Goal: Find specific page/section: Find specific page/section

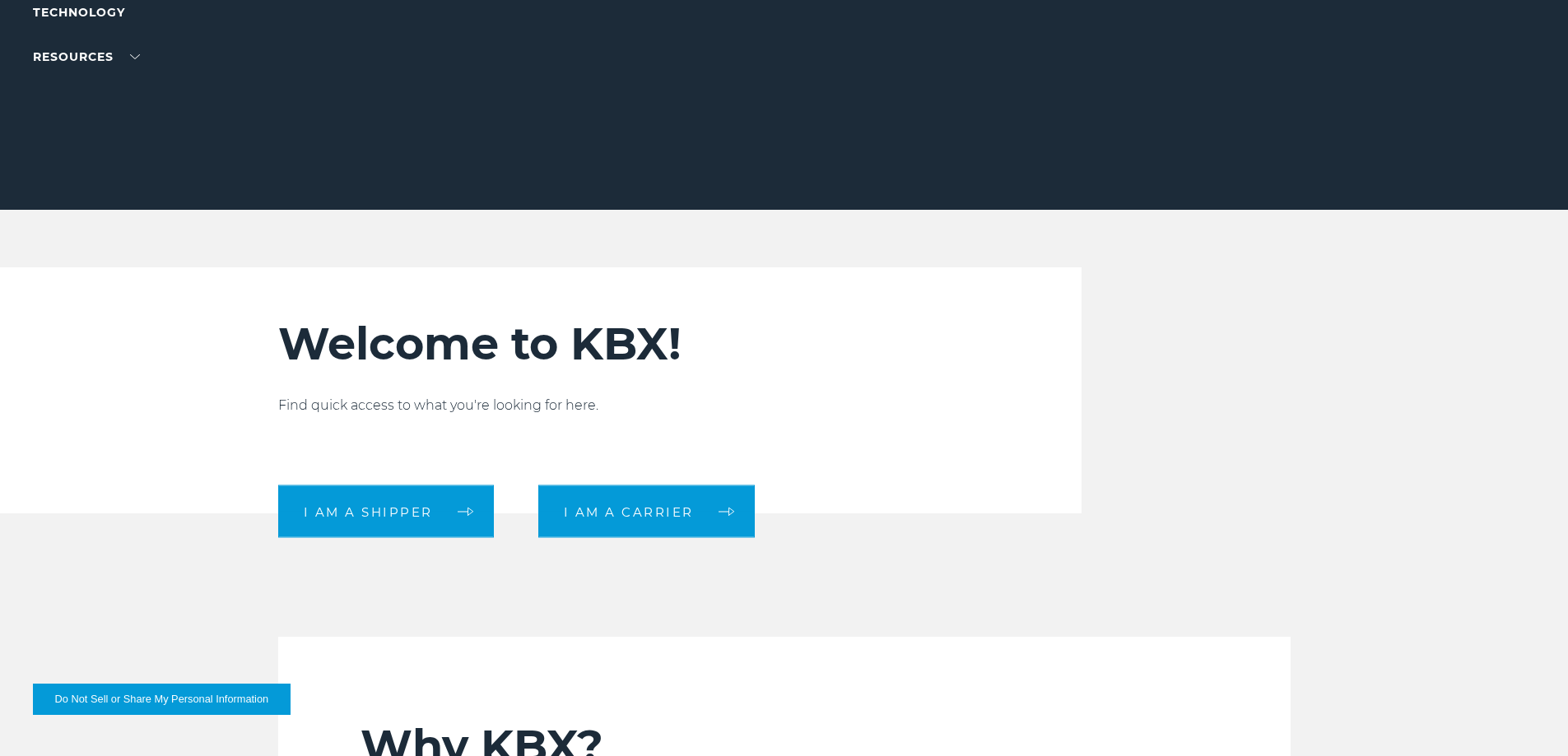
scroll to position [330, 0]
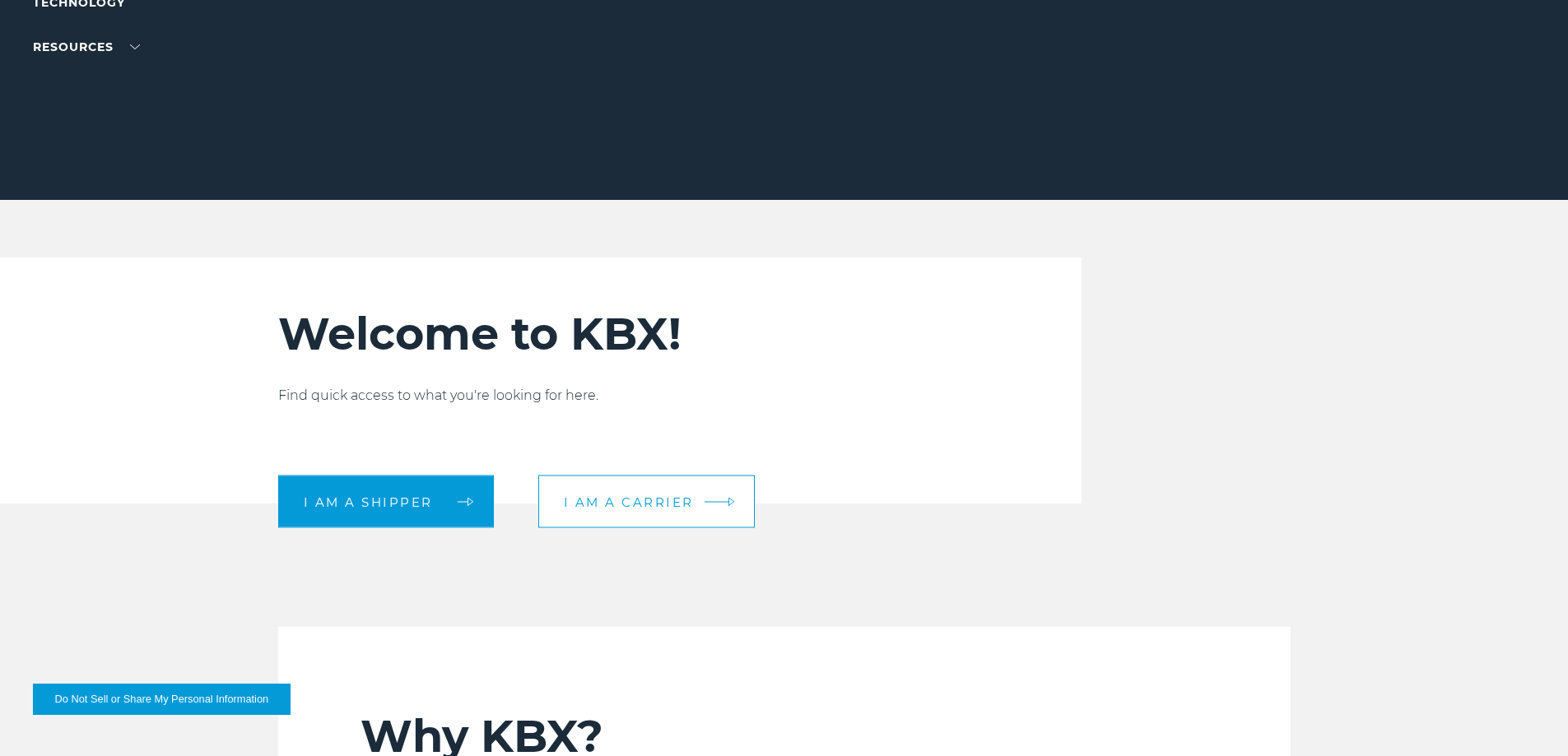
click at [718, 493] on link "I am a carrier" at bounding box center [646, 502] width 216 height 53
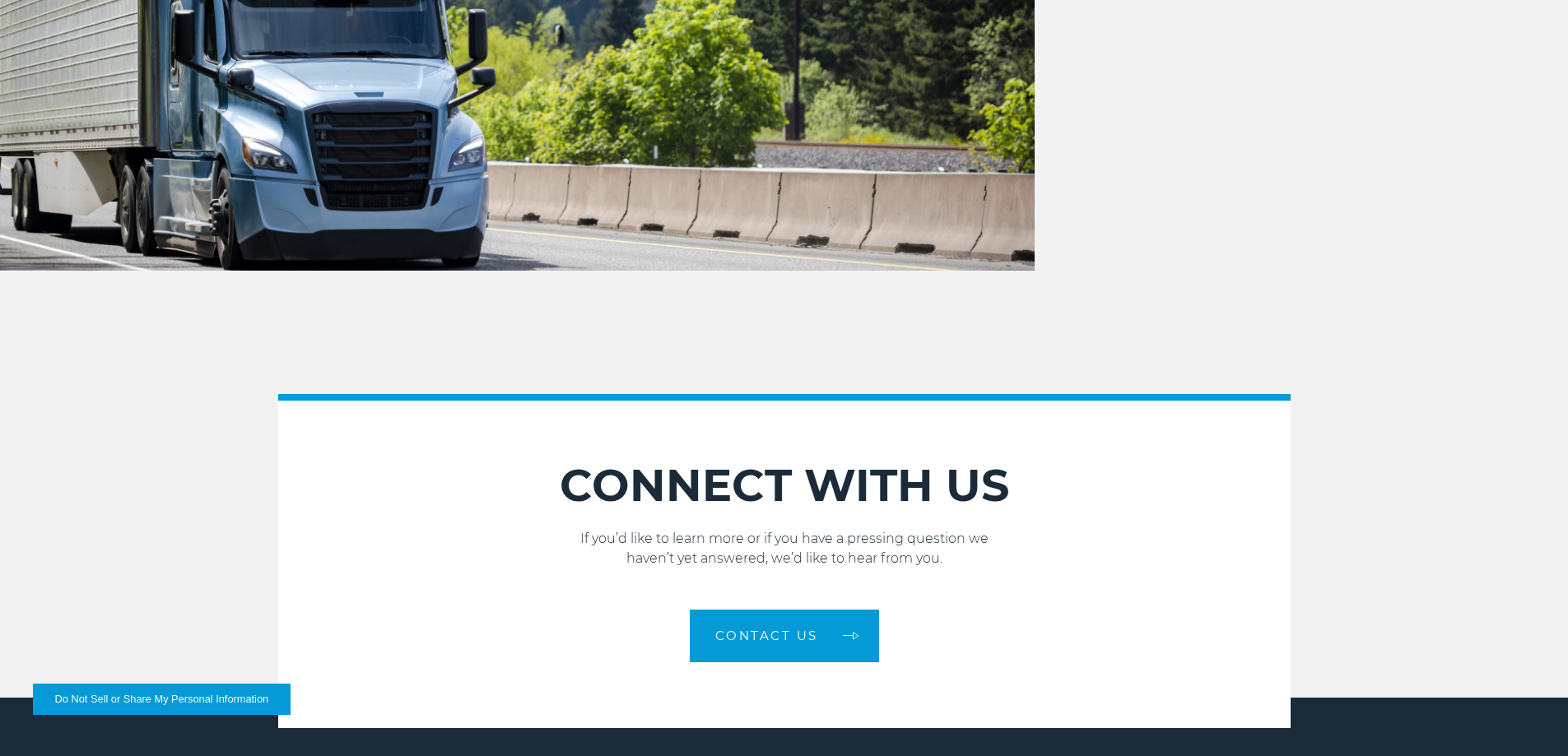
scroll to position [1810, 0]
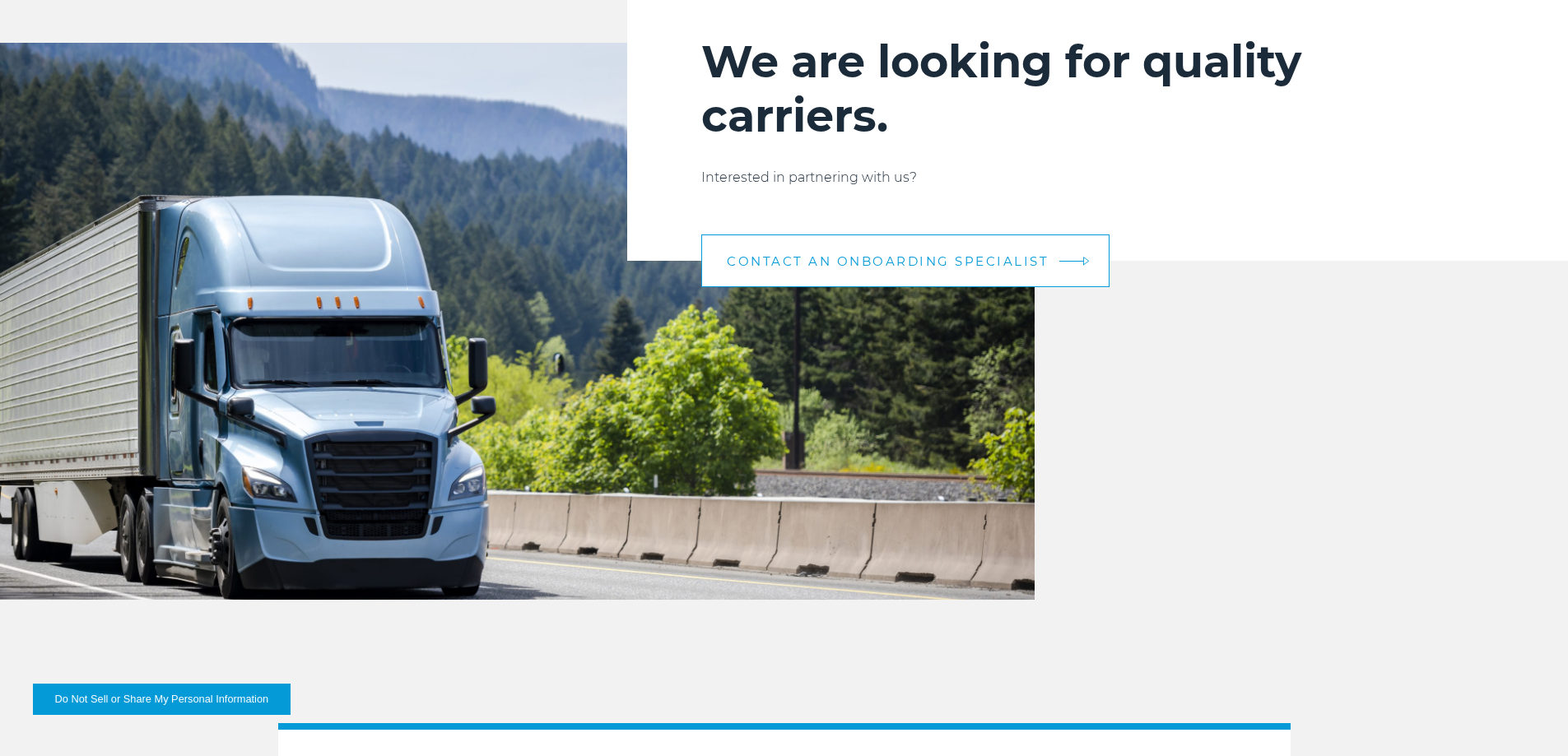
click at [974, 275] on link "CONTACT AN ONBOARDING SPECIALIST" at bounding box center [905, 261] width 409 height 53
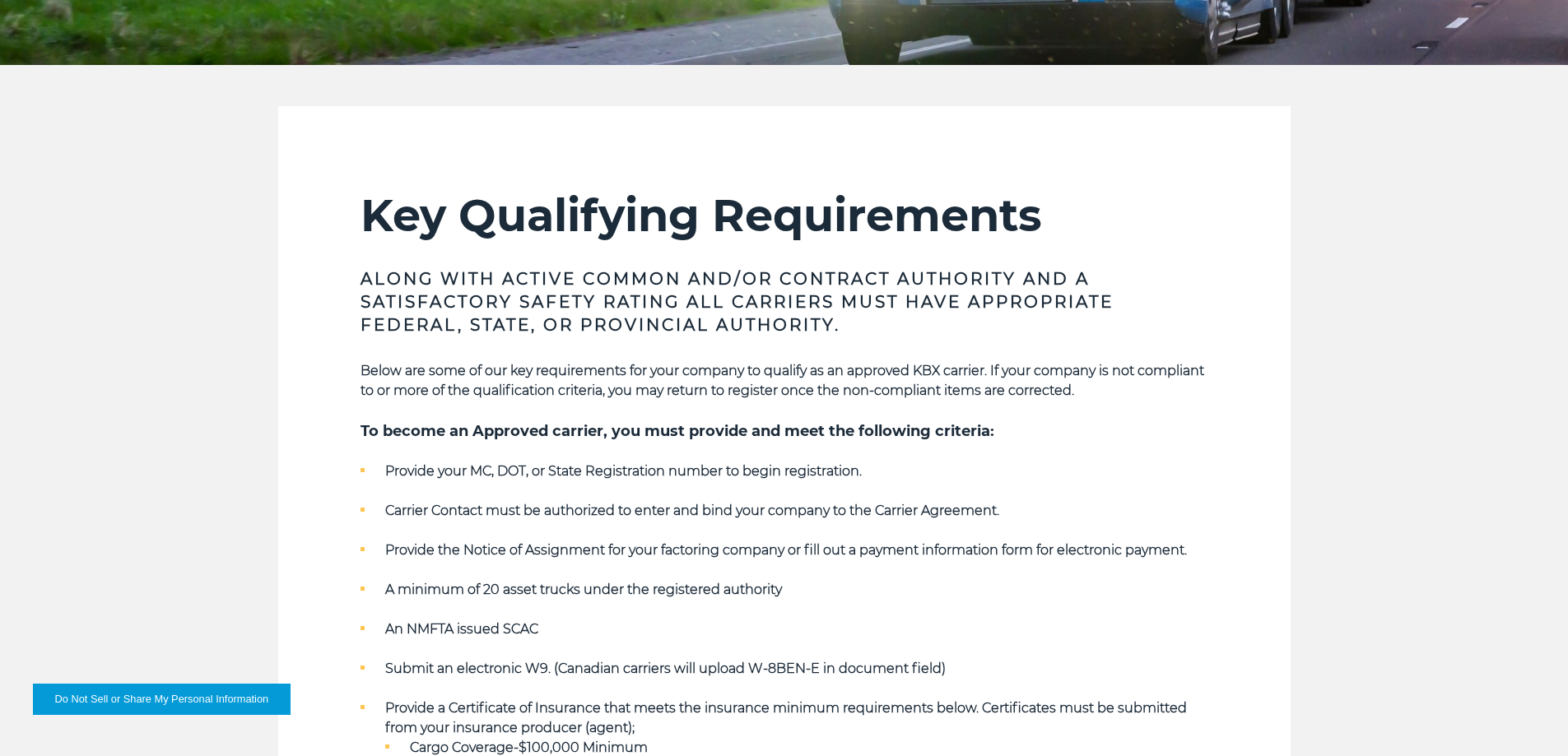
scroll to position [0, 0]
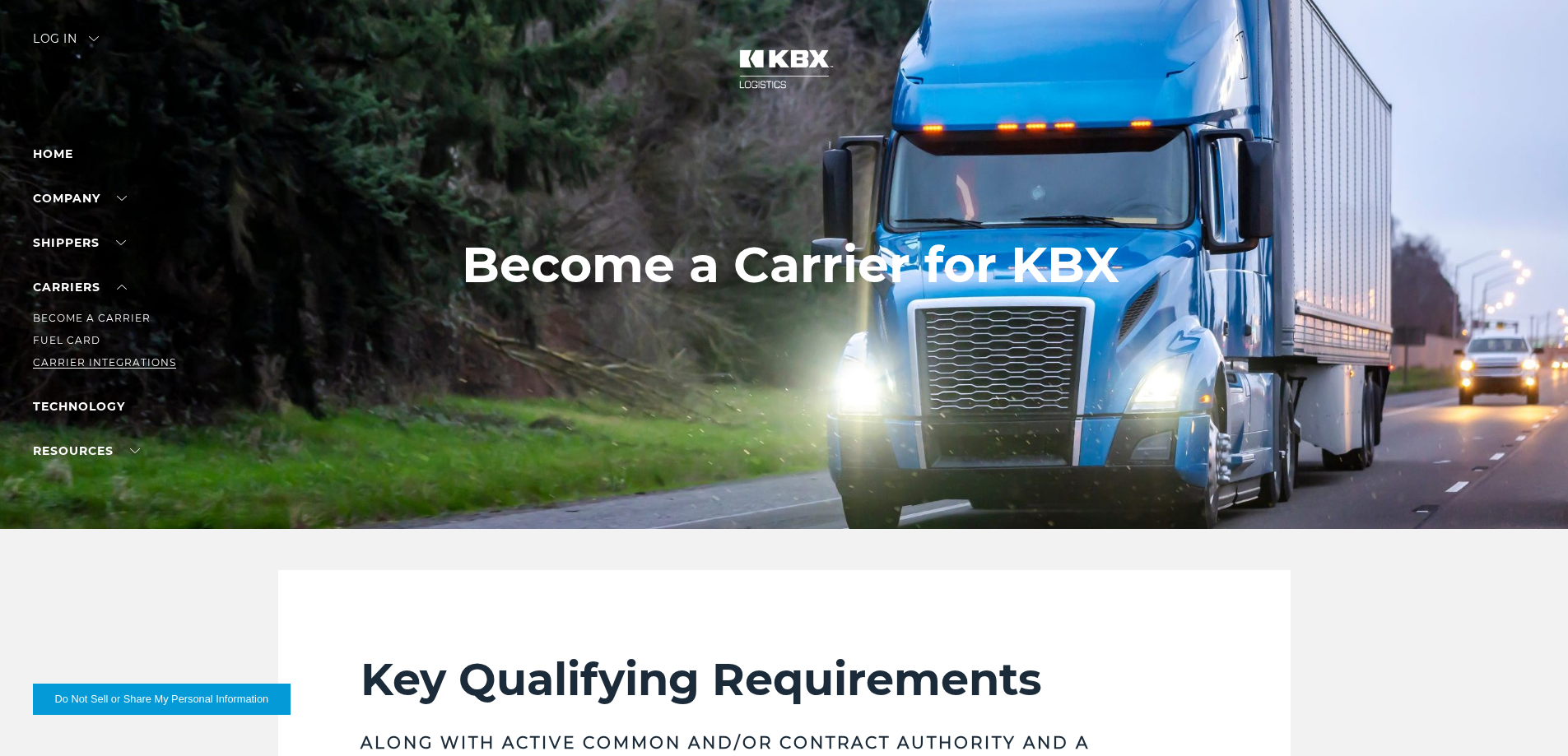
click at [104, 357] on link "Carrier Integrations" at bounding box center [104, 363] width 143 height 13
